Goal: Transaction & Acquisition: Book appointment/travel/reservation

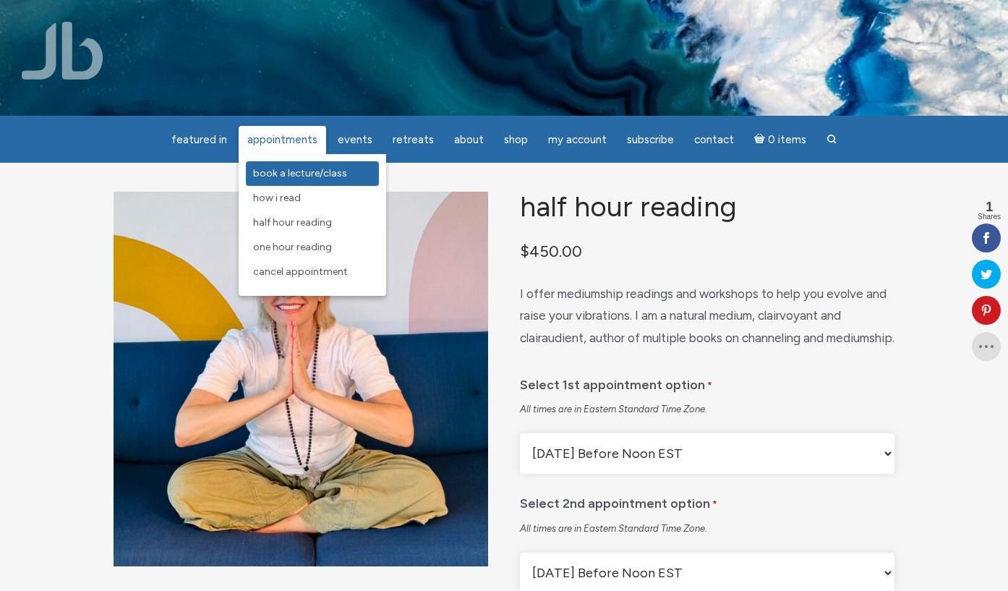
click at [276, 171] on span "Book a Lecture/Class" at bounding box center [300, 173] width 94 height 12
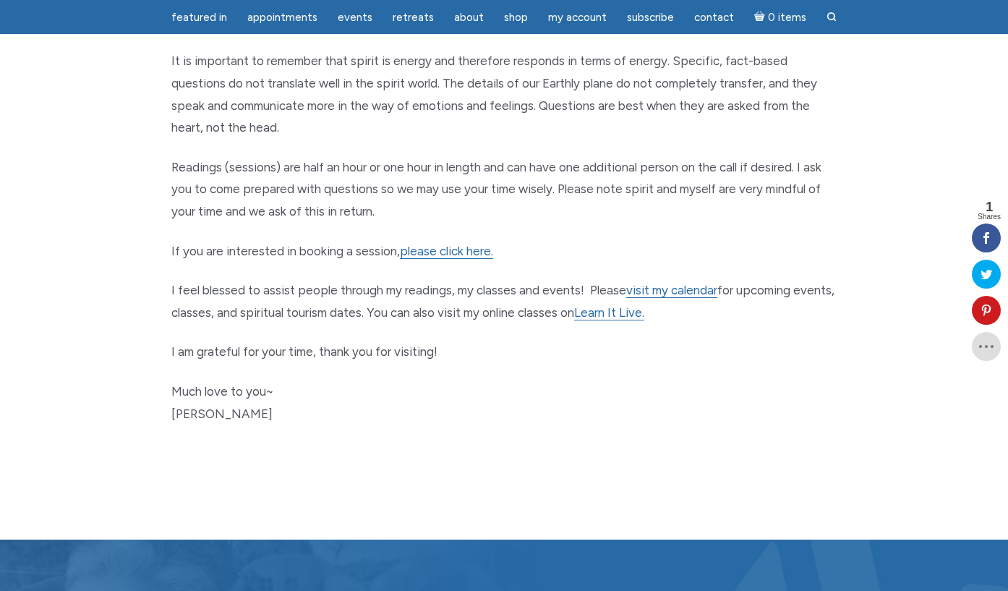
scroll to position [692, 0]
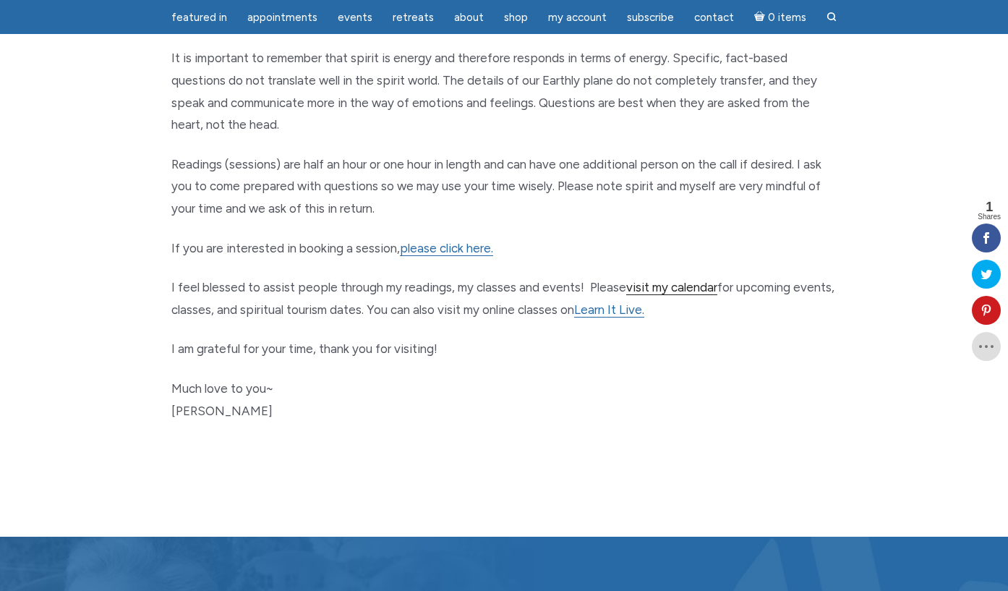
click at [661, 280] on link "visit my calendar" at bounding box center [672, 287] width 91 height 15
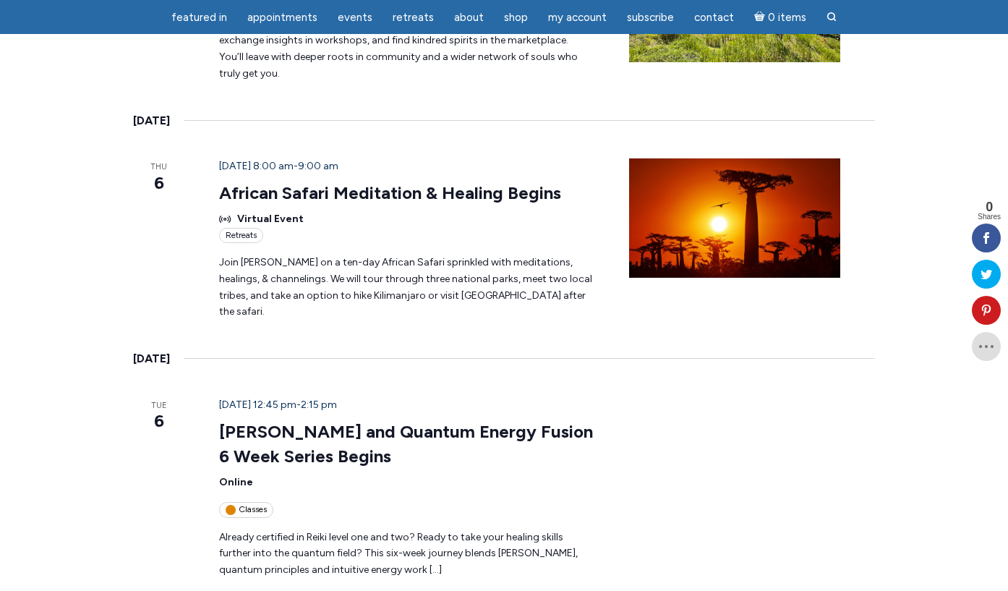
scroll to position [1944, 0]
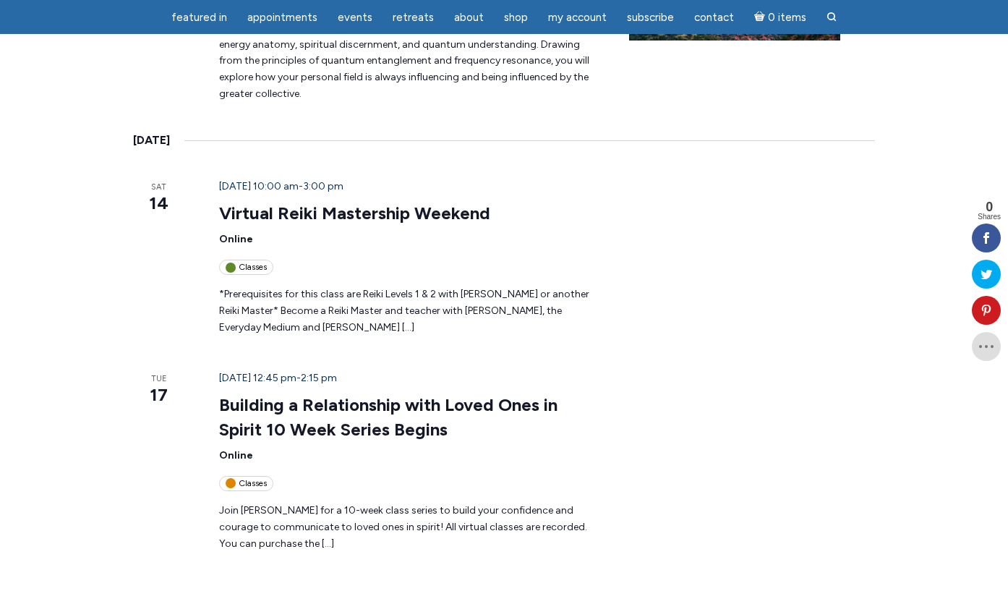
scroll to position [709, 0]
click at [219, 394] on link "Building a Relationship with Loved Ones in Spirit 10 Week Series Begins" at bounding box center [388, 417] width 339 height 46
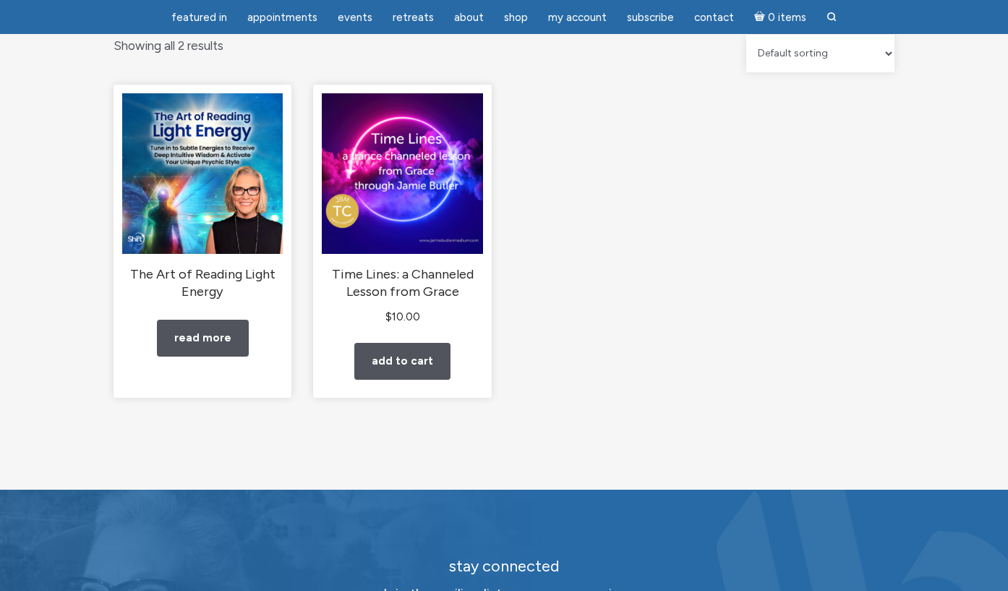
scroll to position [158, 0]
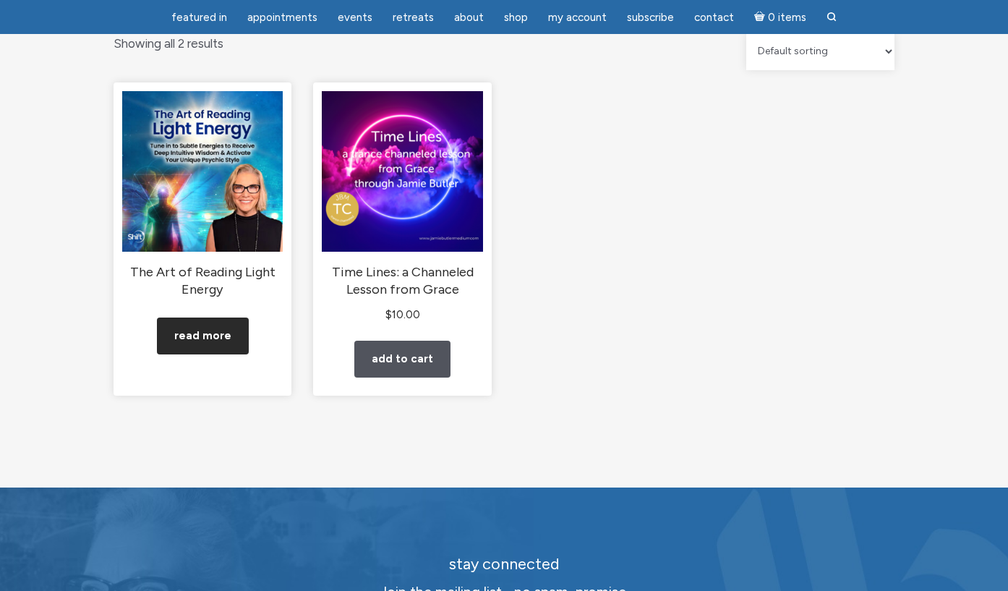
click at [228, 351] on link "Read more" at bounding box center [203, 336] width 92 height 37
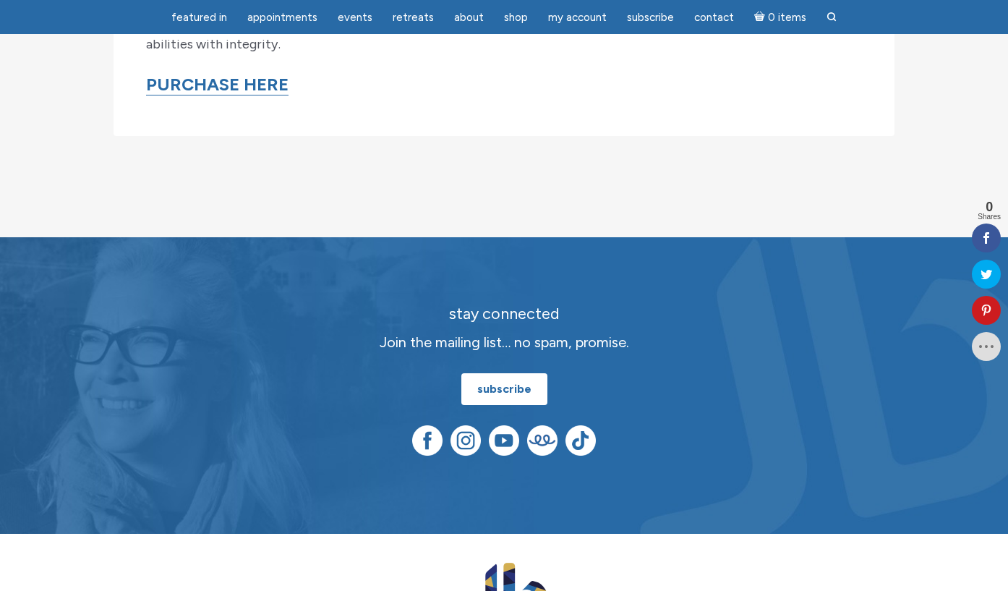
scroll to position [1985, 0]
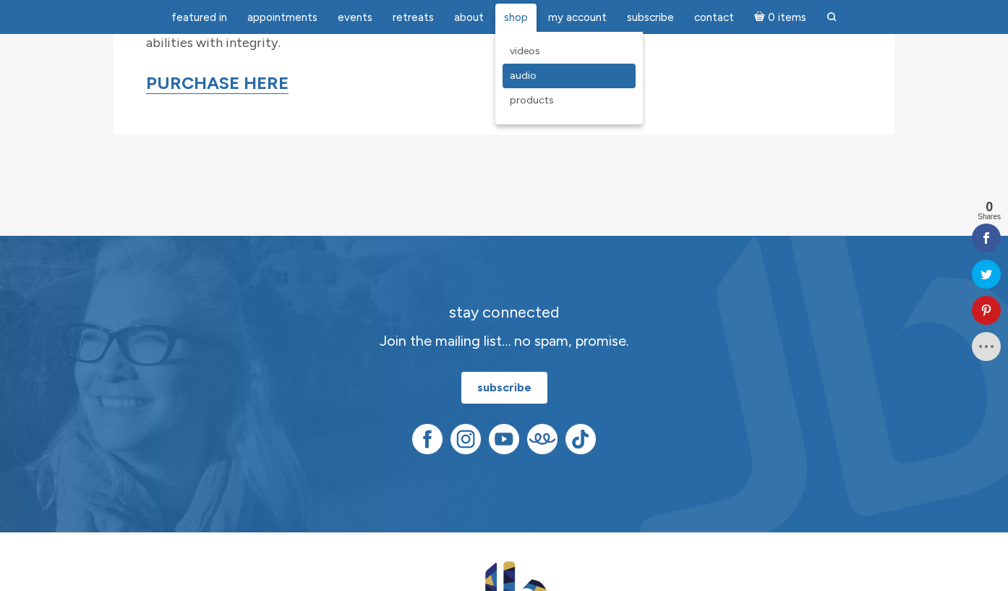
click at [516, 79] on span "Audio" at bounding box center [523, 75] width 27 height 12
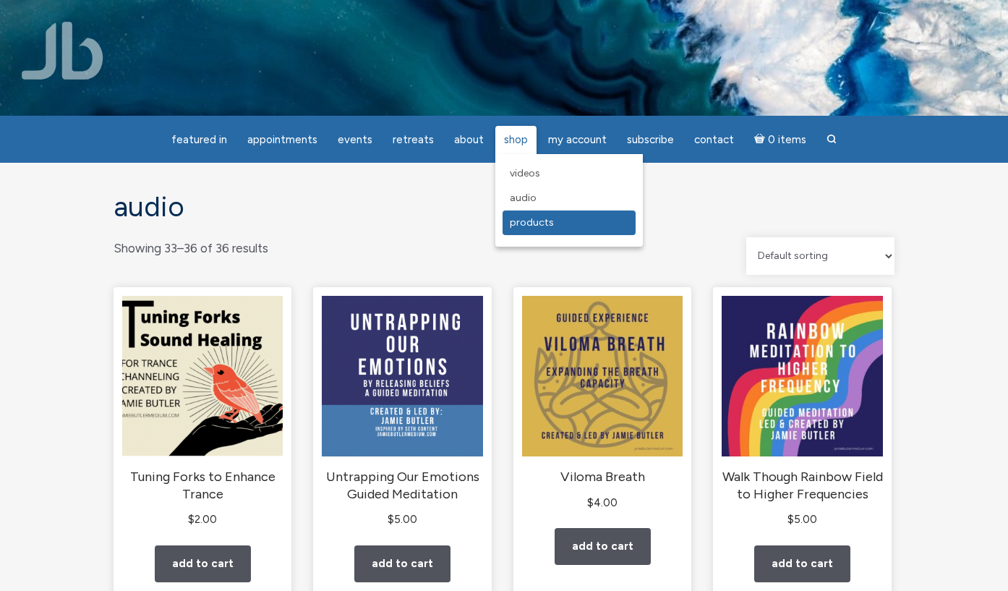
click at [521, 220] on span "Products" at bounding box center [532, 222] width 44 height 12
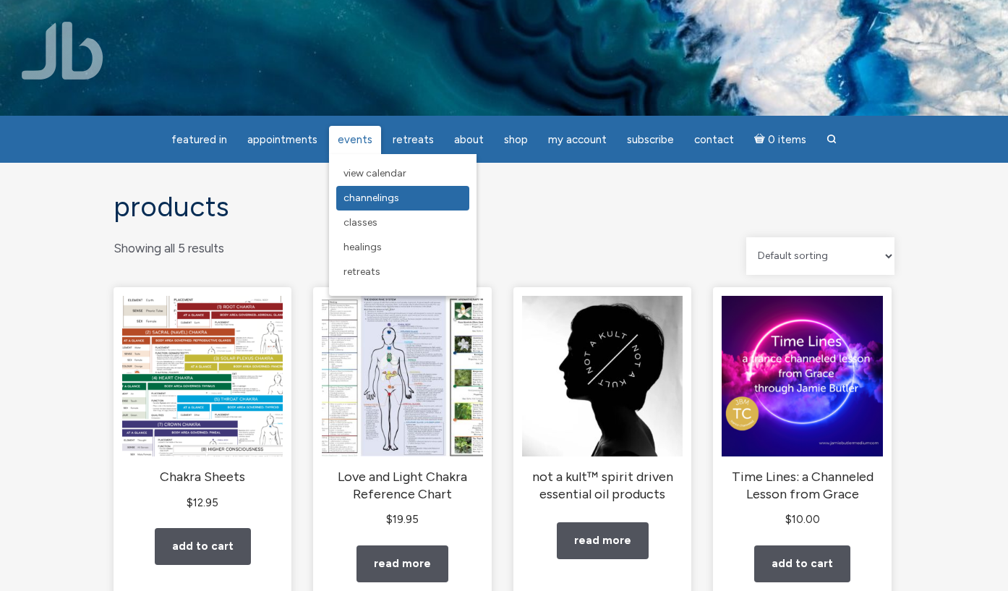
click at [370, 192] on span "Channelings" at bounding box center [372, 198] width 56 height 12
